Goal: Download file/media

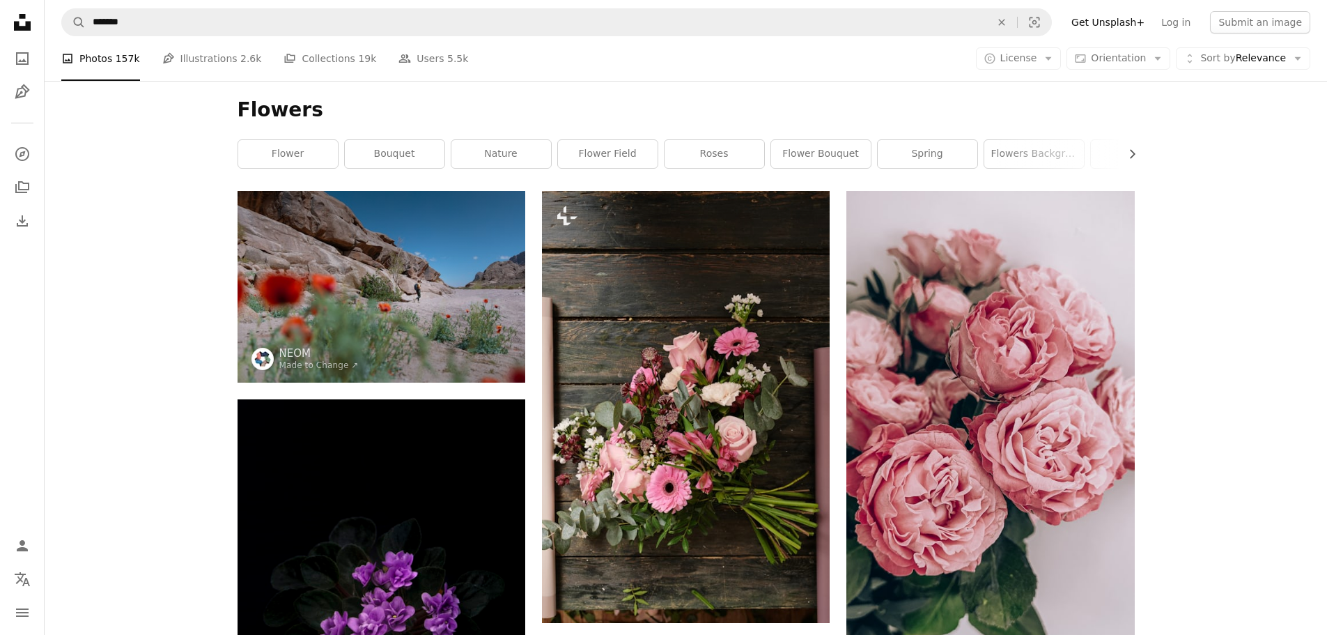
scroll to position [8919, 0]
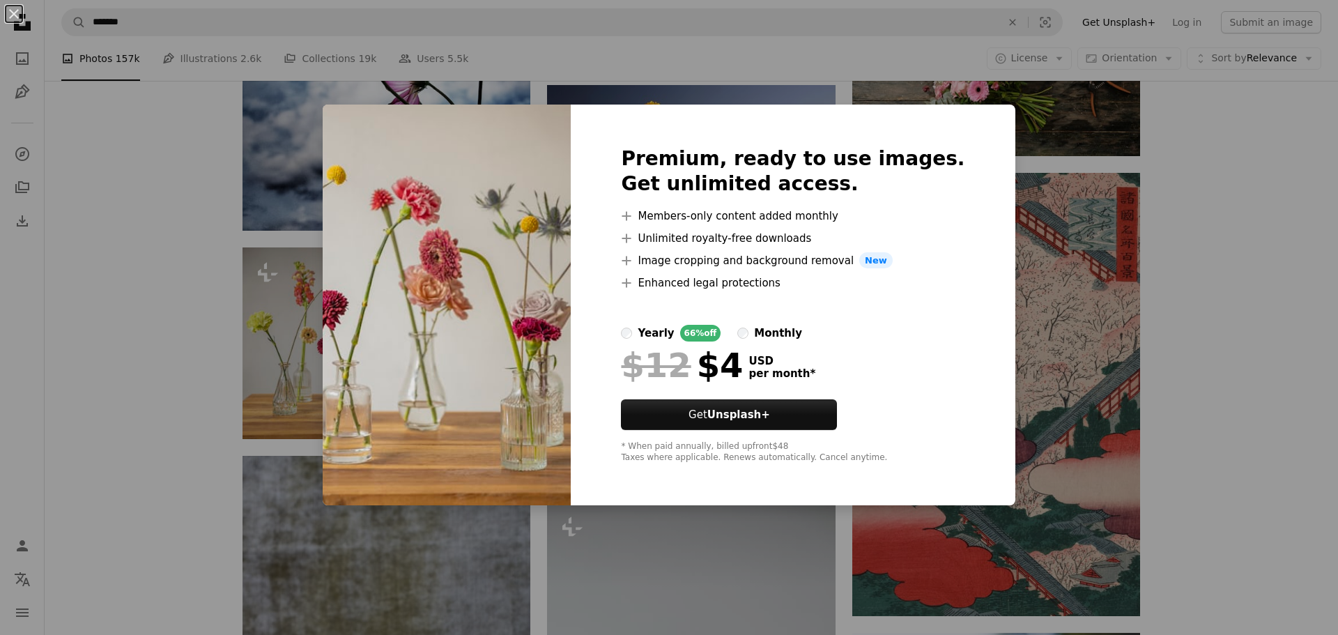
click at [1216, 362] on div "An X shape Premium, ready to use images. Get unlimited access. A plus sign Memb…" at bounding box center [669, 317] width 1338 height 635
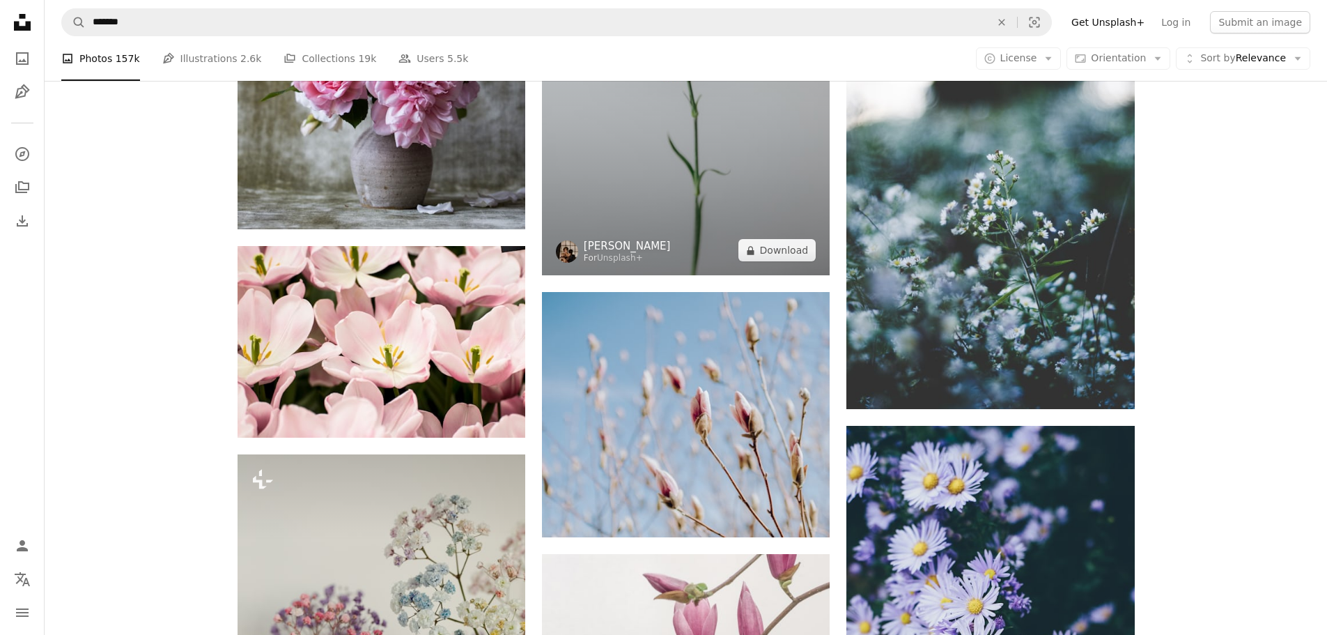
scroll to position [9546, 0]
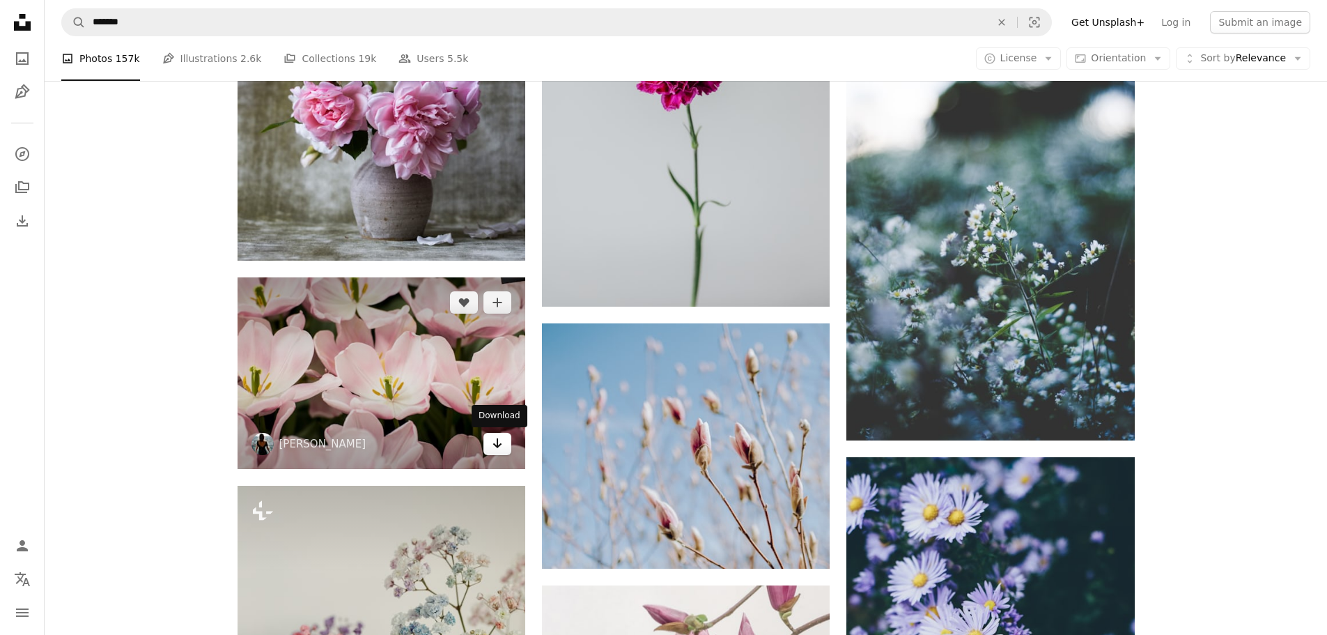
click at [498, 439] on icon "Download" at bounding box center [497, 443] width 9 height 10
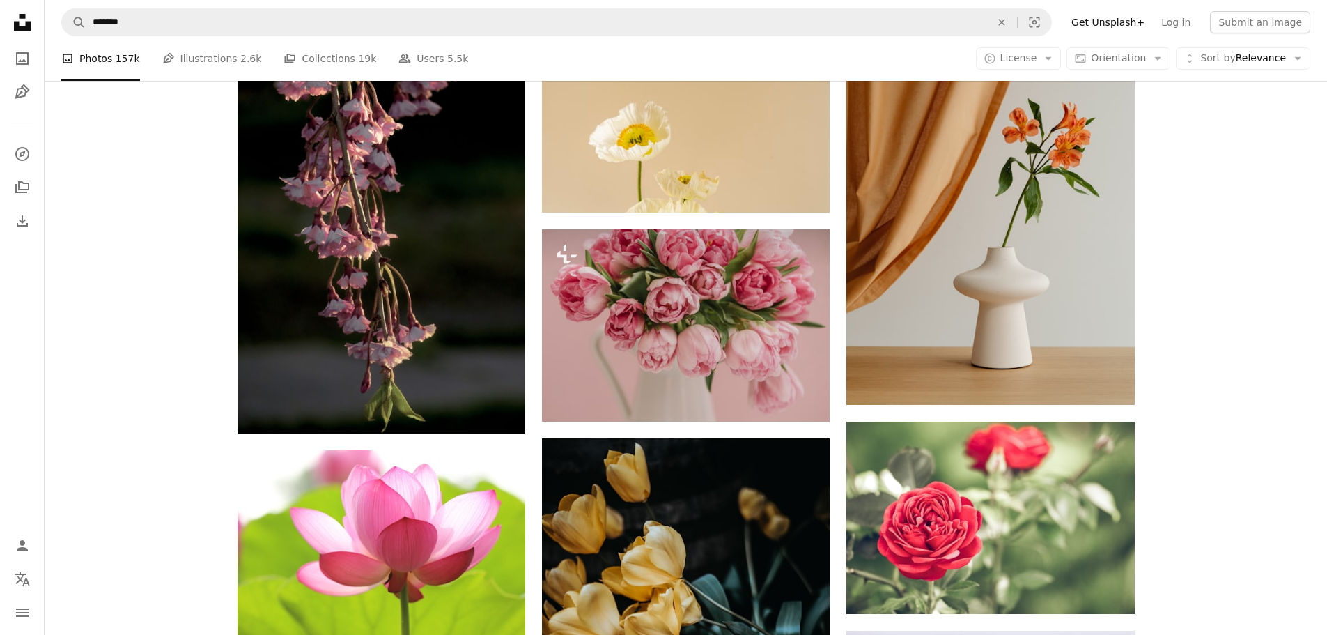
scroll to position [12194, 0]
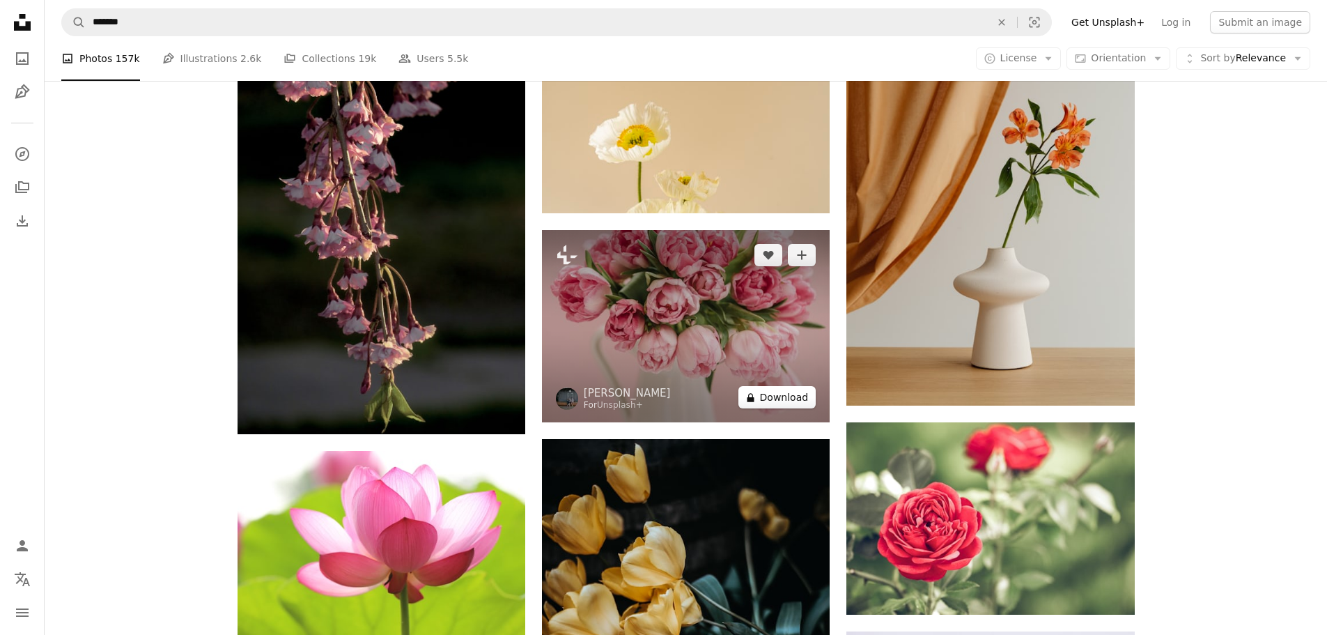
click at [798, 396] on button "A lock Download" at bounding box center [778, 397] width 78 height 22
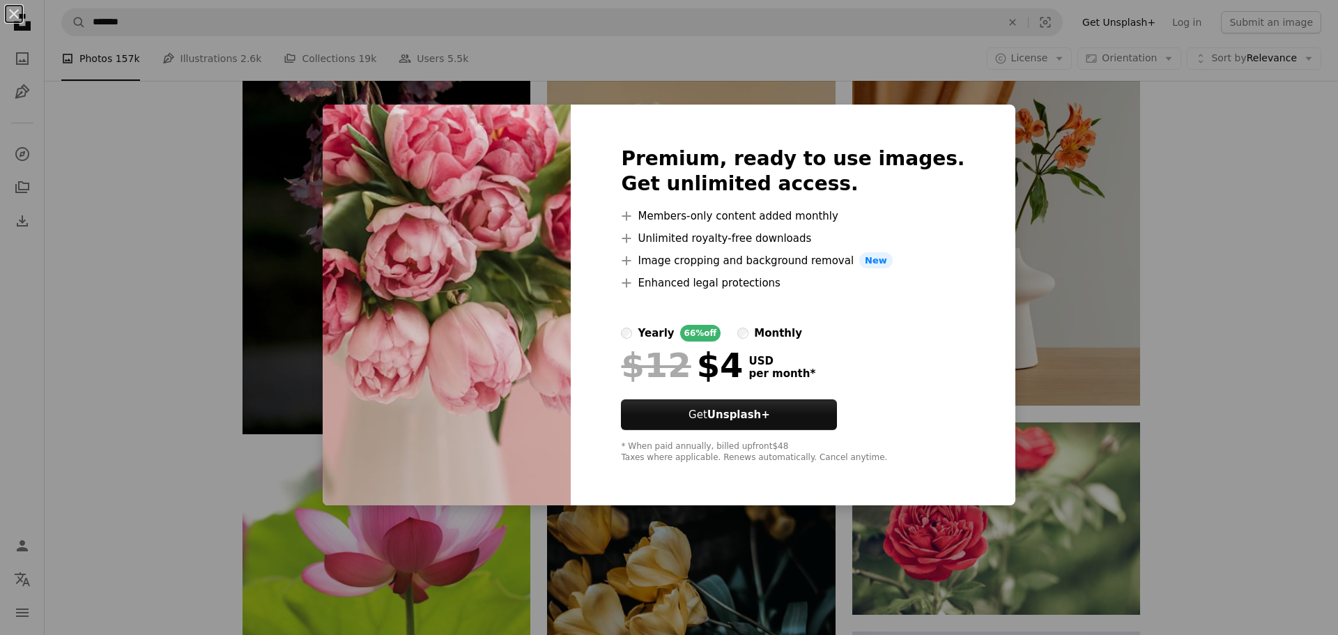
click at [1268, 337] on div "An X shape Premium, ready to use images. Get unlimited access. A plus sign Memb…" at bounding box center [669, 317] width 1338 height 635
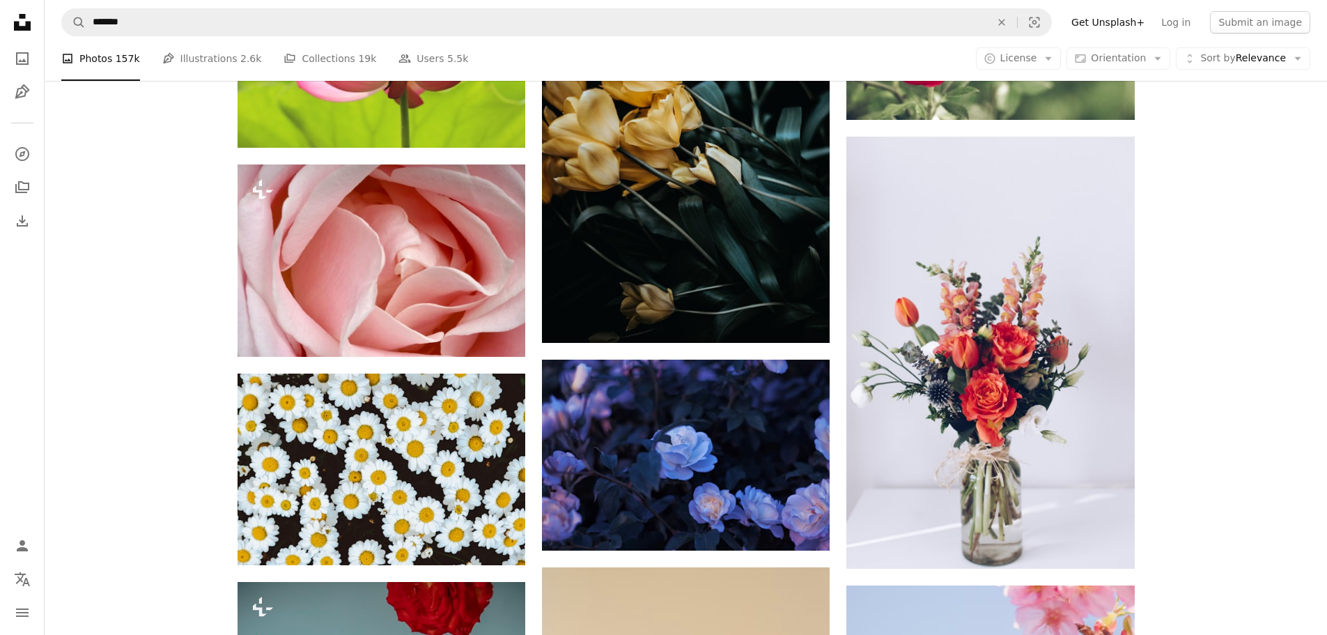
scroll to position [12821, 0]
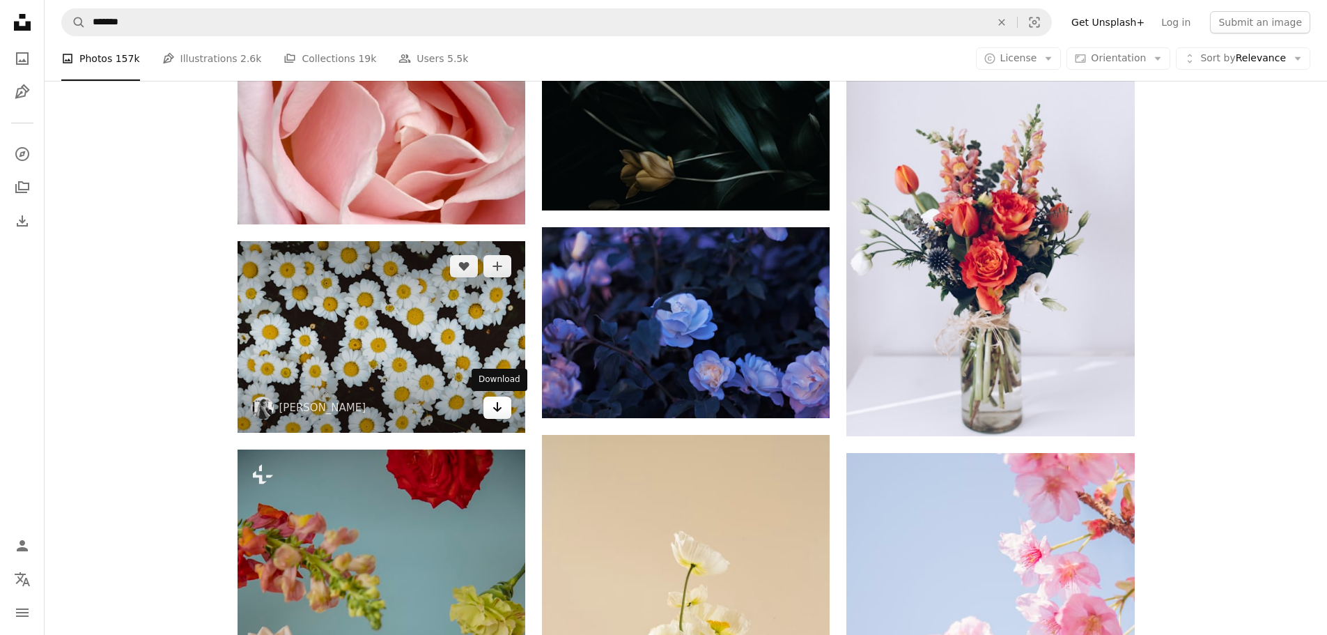
click at [501, 406] on icon "Arrow pointing down" at bounding box center [497, 407] width 11 height 17
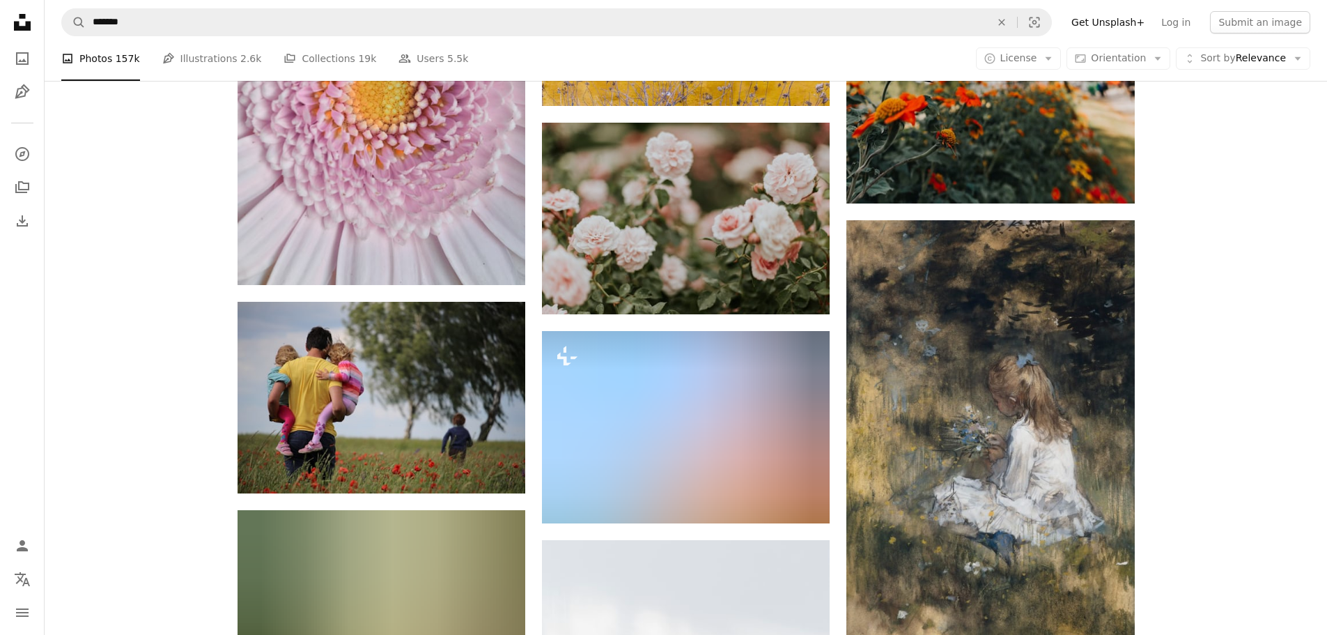
scroll to position [14494, 0]
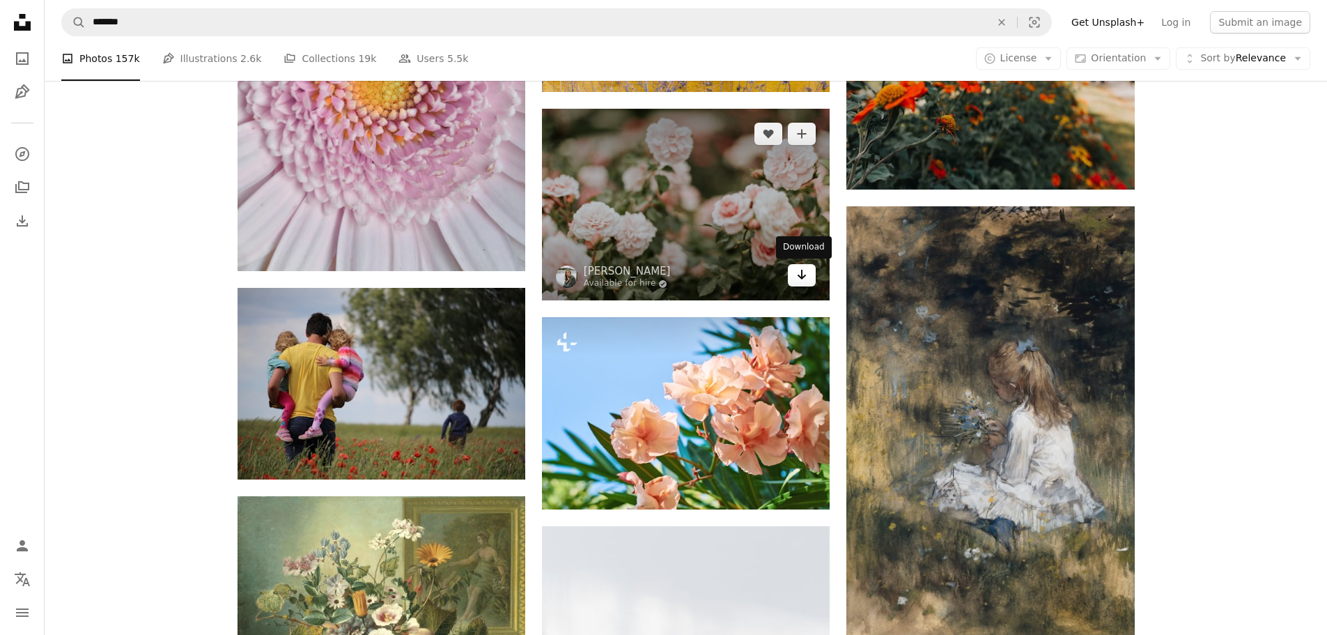
click at [801, 281] on icon "Arrow pointing down" at bounding box center [801, 274] width 11 height 17
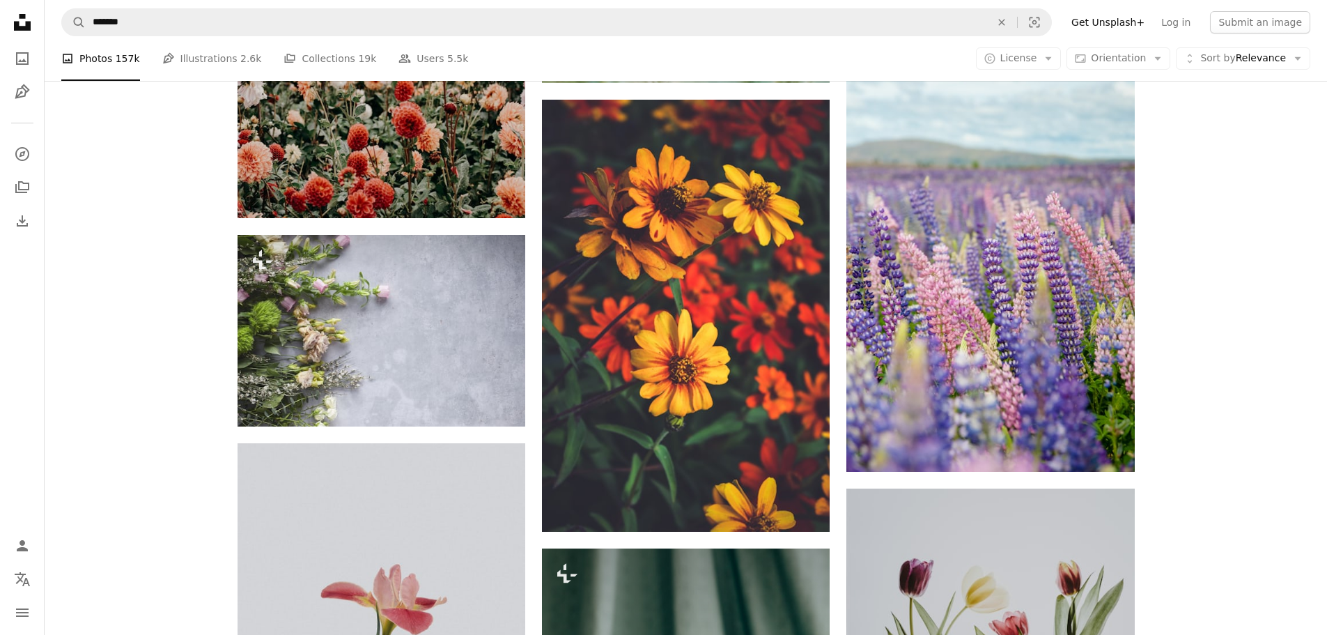
scroll to position [16584, 0]
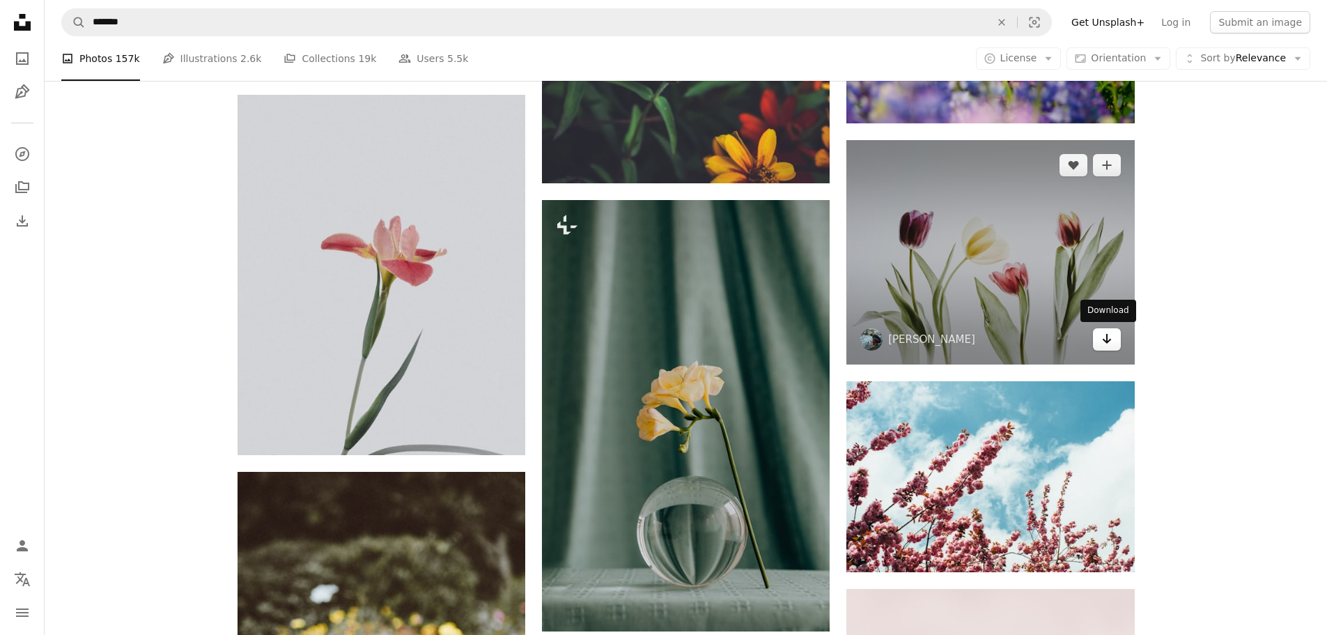
click at [1110, 338] on icon "Arrow pointing down" at bounding box center [1107, 338] width 11 height 17
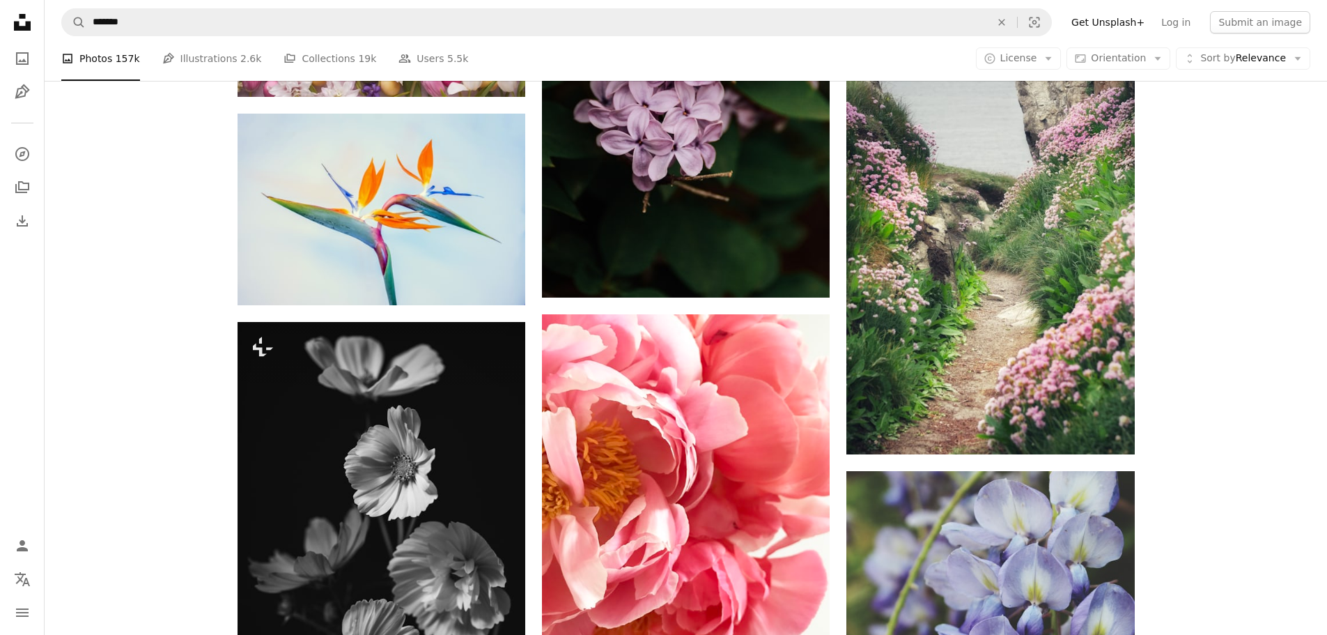
scroll to position [17769, 0]
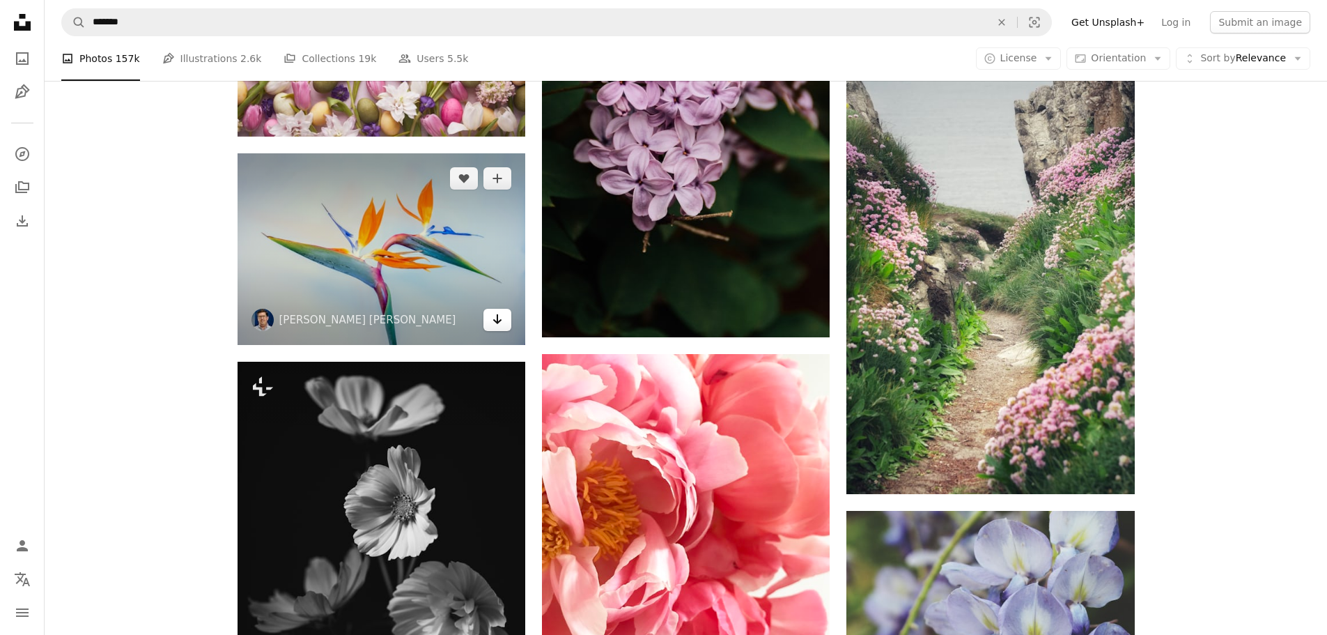
click at [495, 318] on icon "Arrow pointing down" at bounding box center [497, 319] width 11 height 17
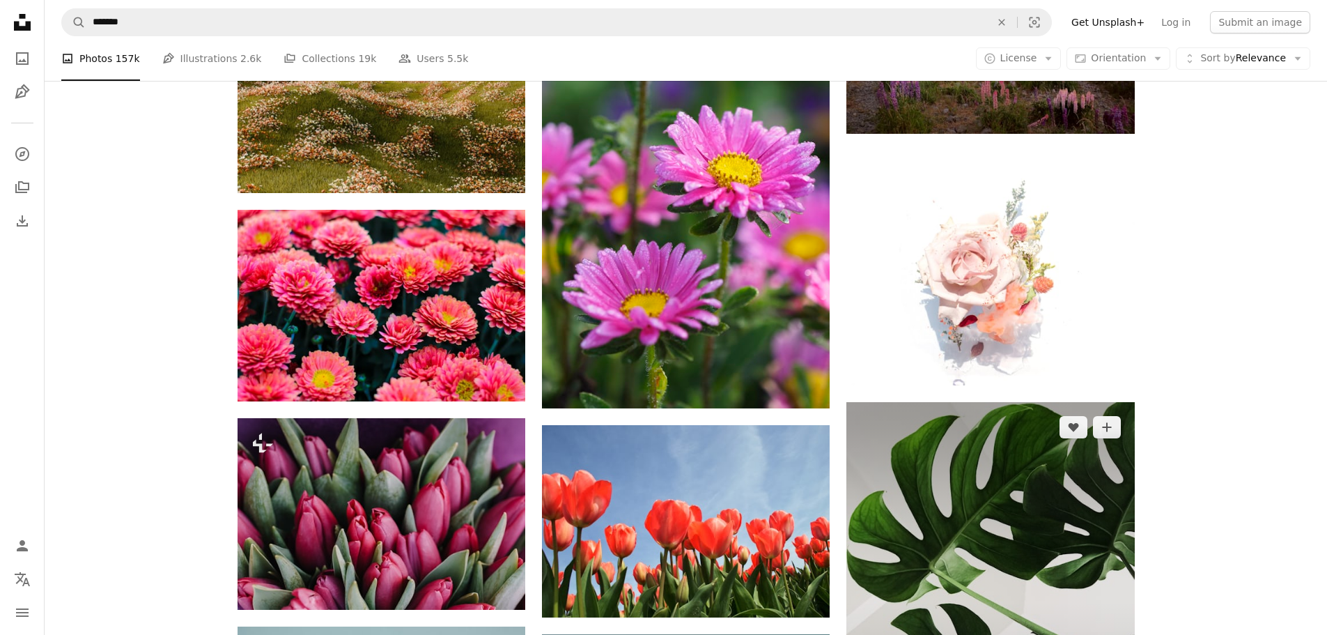
scroll to position [19023, 0]
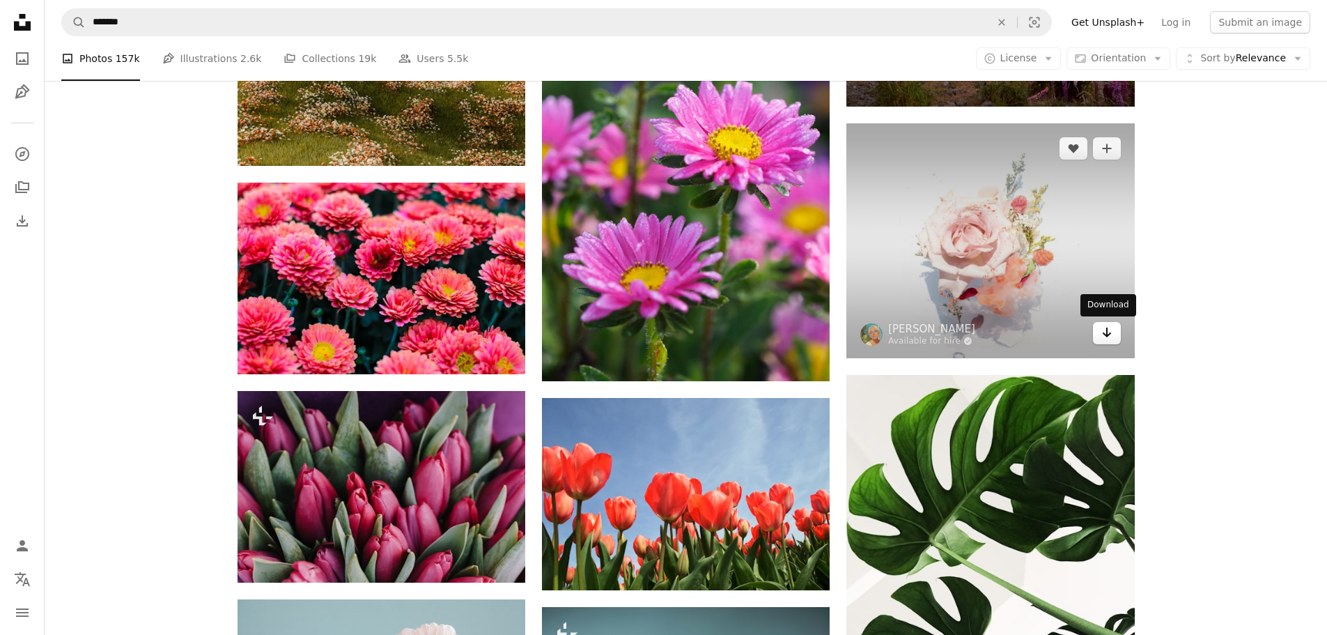
click at [1103, 334] on icon "Arrow pointing down" at bounding box center [1107, 332] width 11 height 17
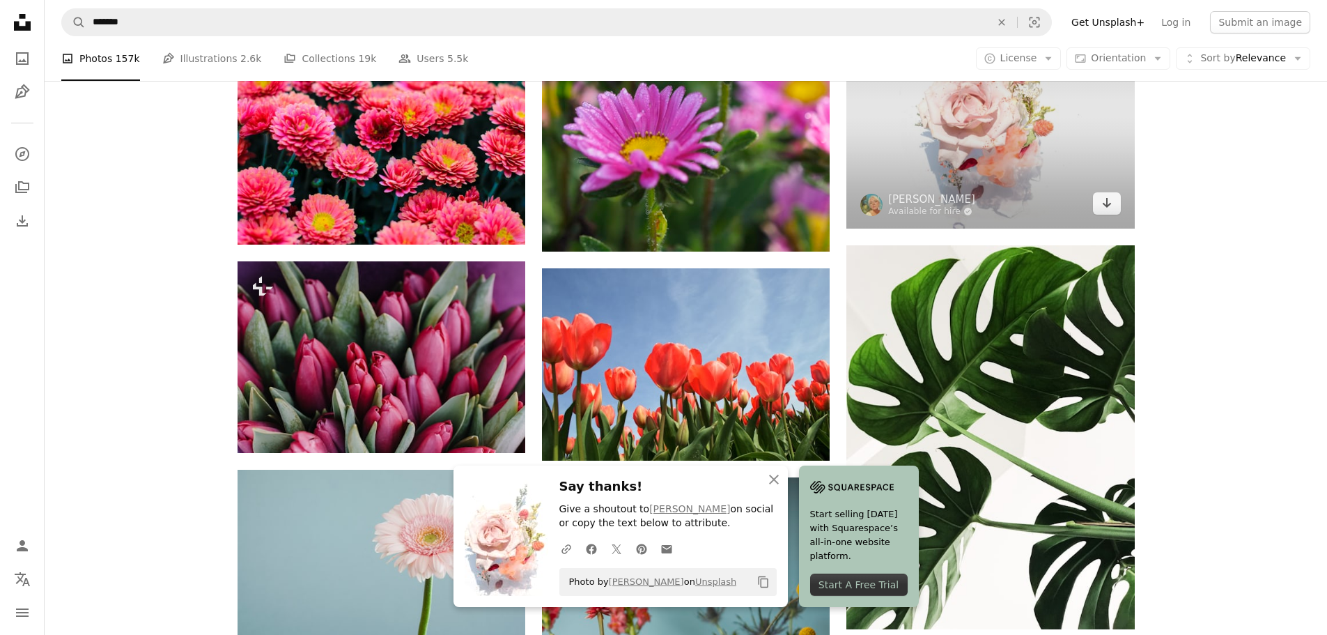
scroll to position [19371, 0]
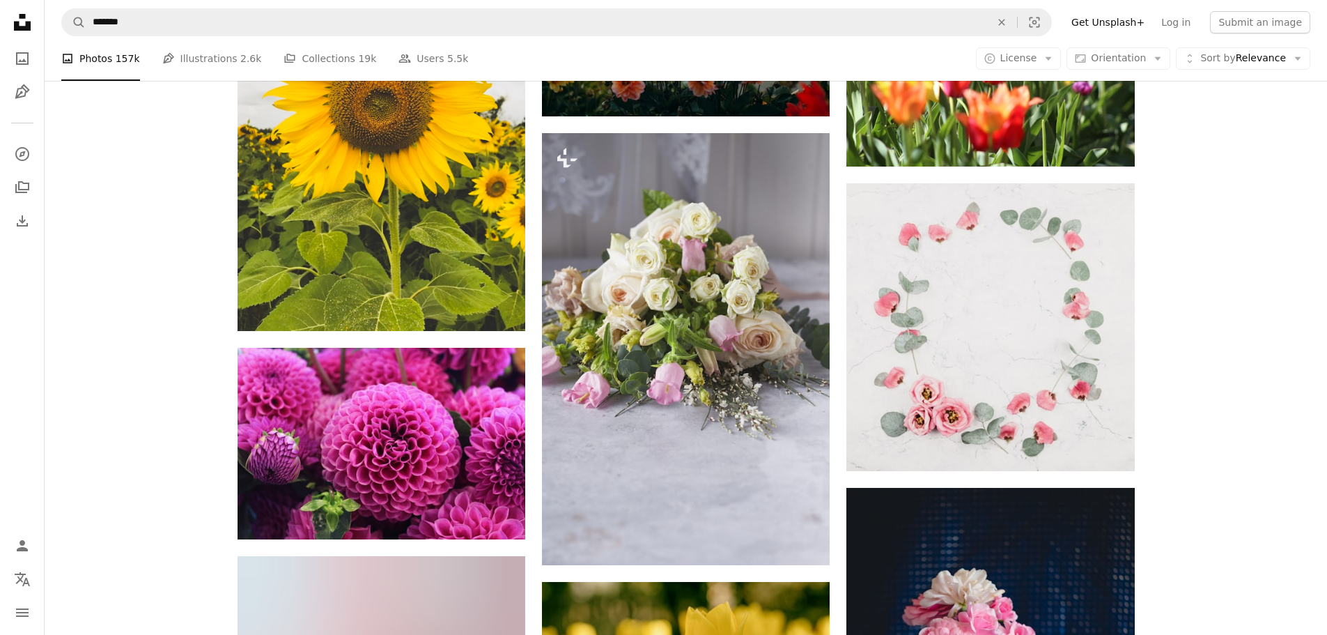
scroll to position [28639, 0]
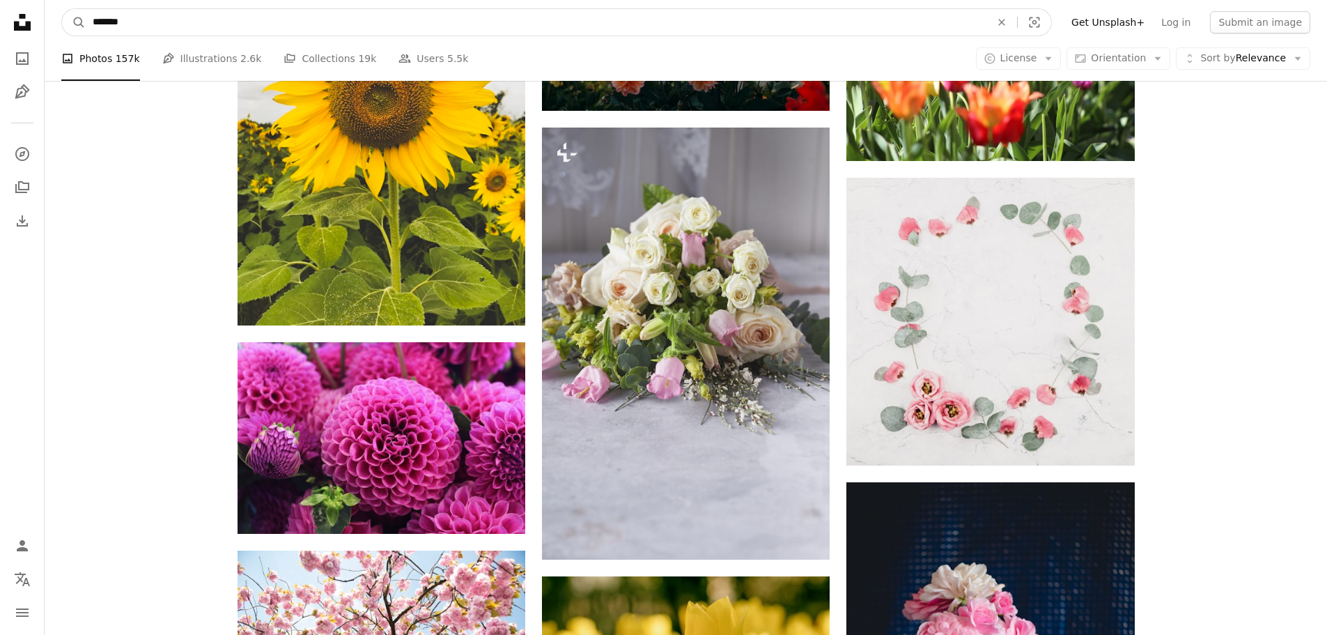
type input "**********"
click at [62, 9] on button "A magnifying glass" at bounding box center [74, 22] width 24 height 26
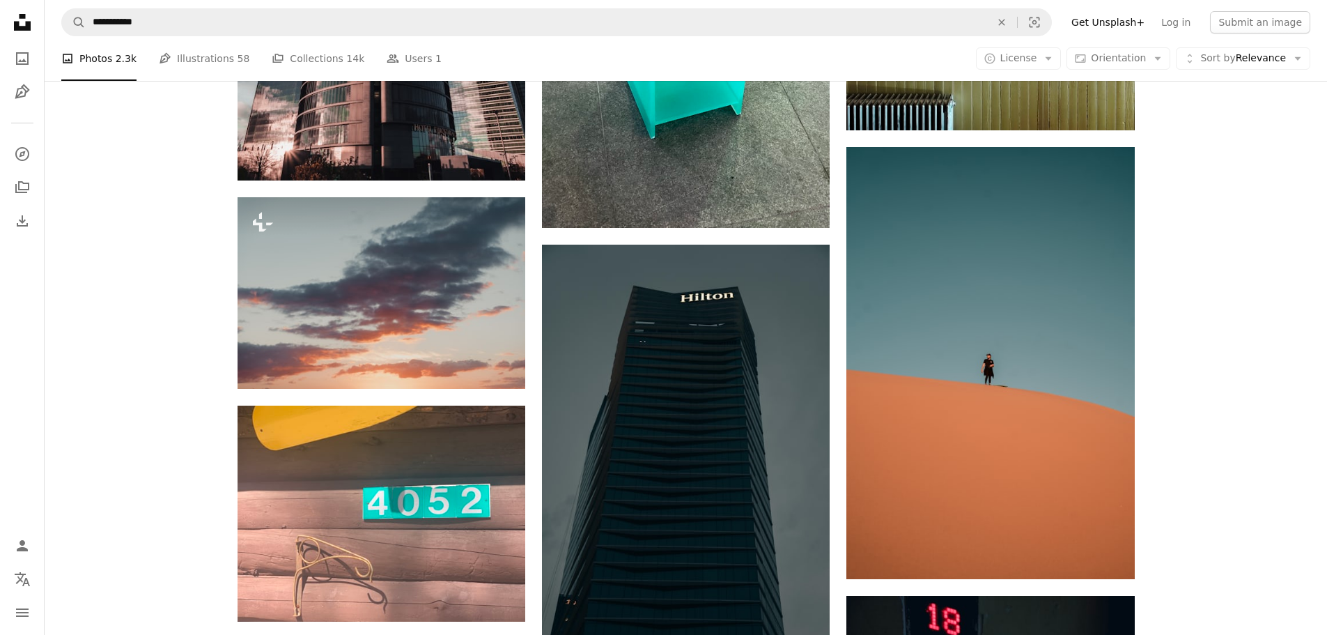
scroll to position [1951, 0]
